Goal: Information Seeking & Learning: Learn about a topic

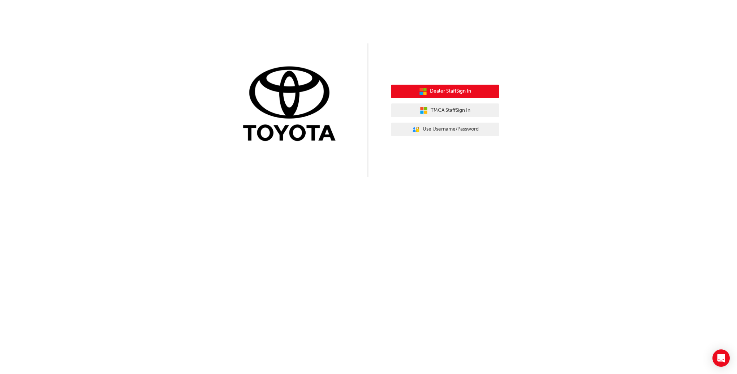
click at [459, 97] on button "Dealer Staff Sign In" at bounding box center [445, 92] width 108 height 14
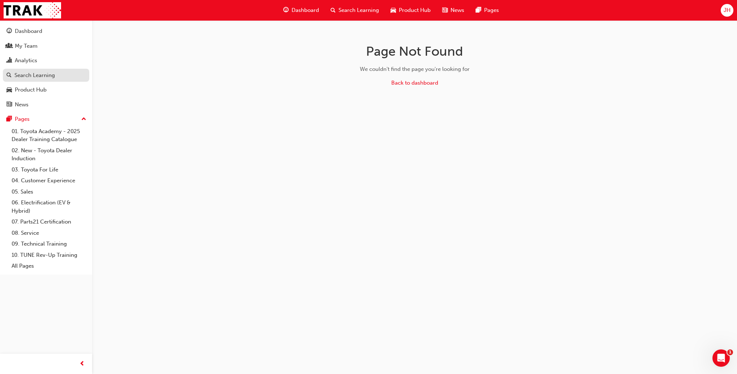
click at [41, 76] on div "Search Learning" at bounding box center [34, 75] width 40 height 8
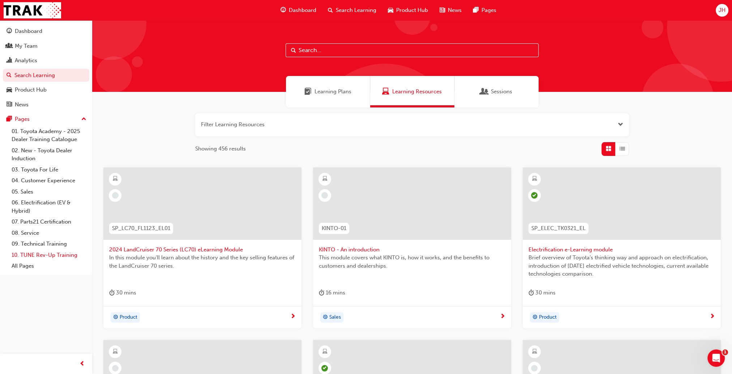
click at [56, 258] on link "10. TUNE Rev-Up Training" at bounding box center [49, 254] width 81 height 11
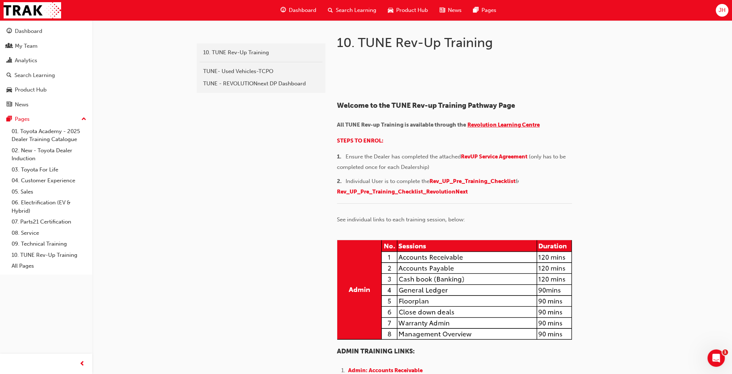
click at [500, 128] on span "Revolution Learning Centre" at bounding box center [503, 124] width 72 height 7
